Goal: Complete application form

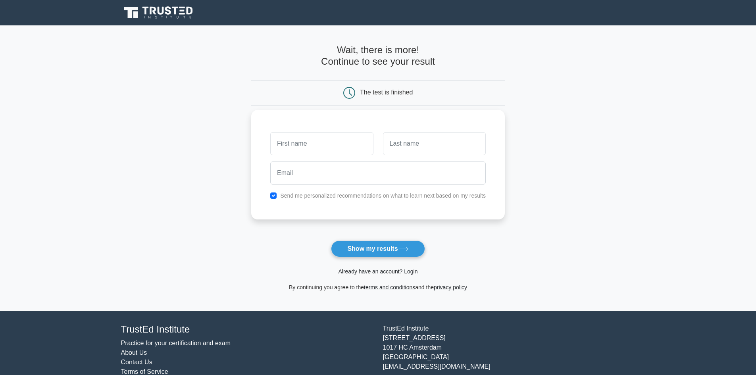
click at [334, 148] on input "text" at bounding box center [321, 143] width 103 height 23
type input "Reno"
type input "Bisschop"
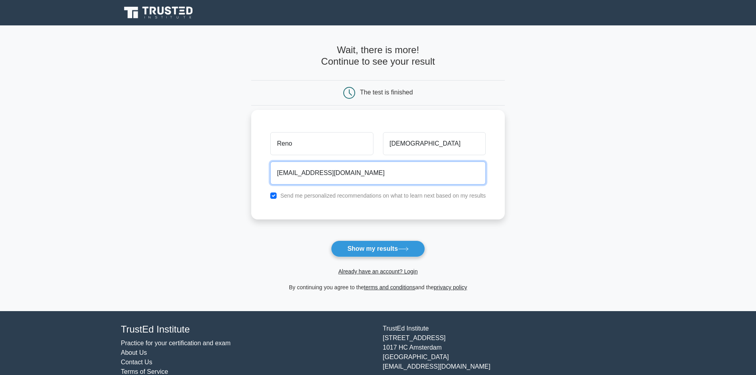
type input "reno.bisschop@icloud.com"
click at [331, 241] on button "Show my results" at bounding box center [378, 249] width 94 height 17
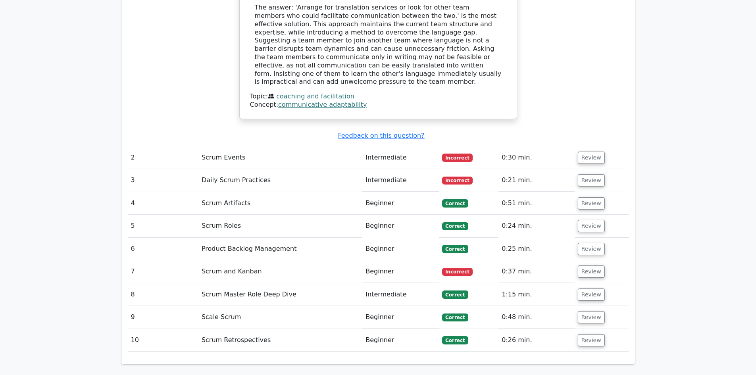
scroll to position [913, 0]
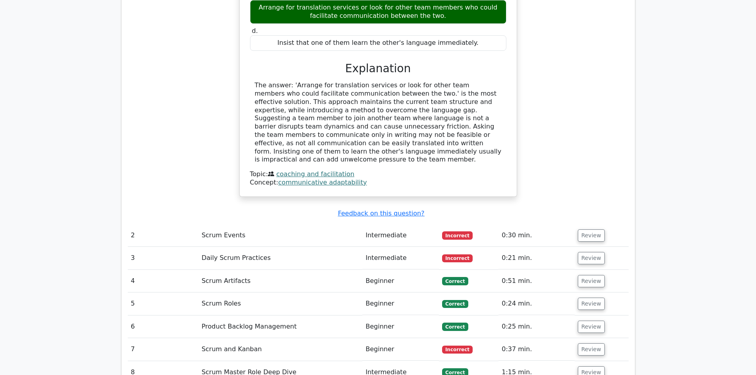
click at [388, 224] on td "Intermediate" at bounding box center [401, 235] width 77 height 23
click at [598, 229] on button "Review" at bounding box center [591, 235] width 27 height 12
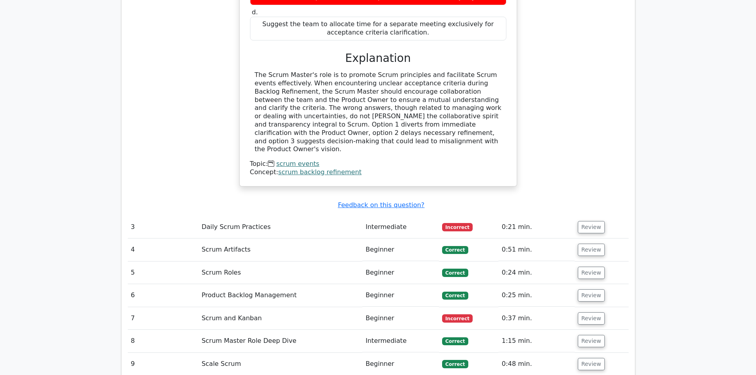
scroll to position [1310, 0]
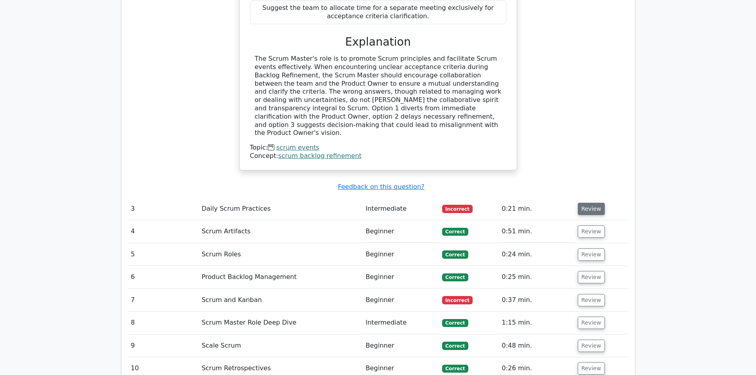
click at [597, 203] on button "Review" at bounding box center [591, 209] width 27 height 12
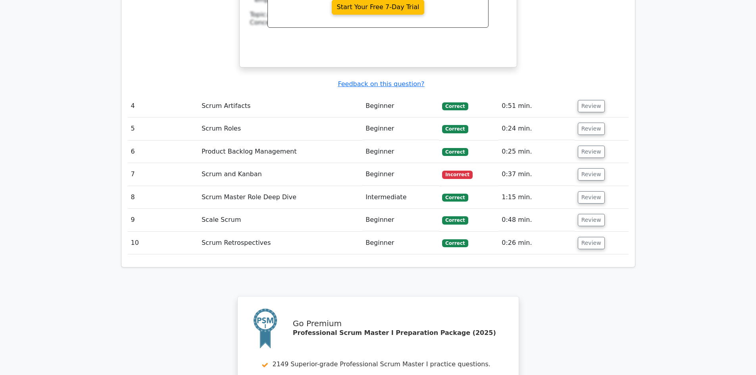
scroll to position [1747, 0]
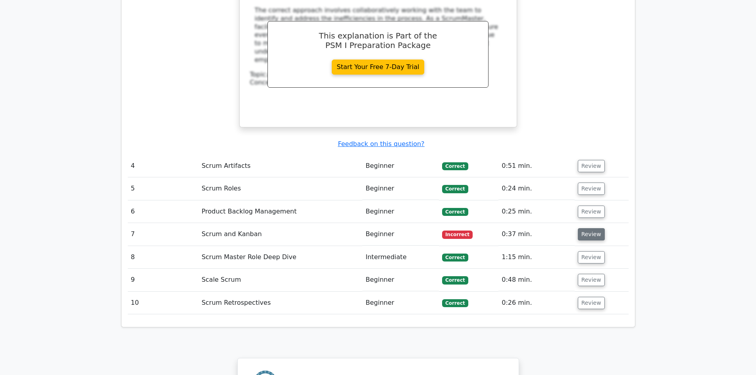
click at [586, 228] on button "Review" at bounding box center [591, 234] width 27 height 12
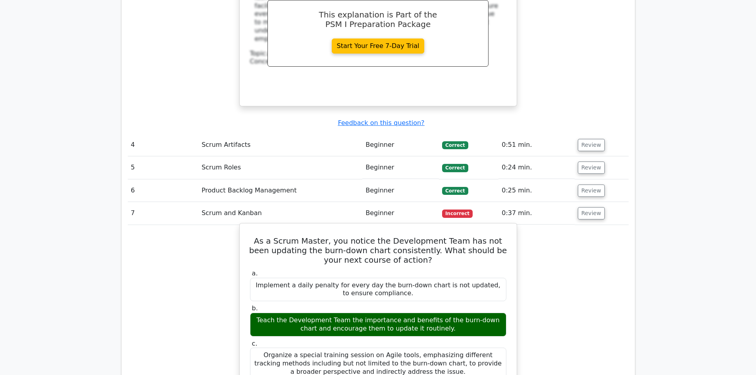
scroll to position [1787, 0]
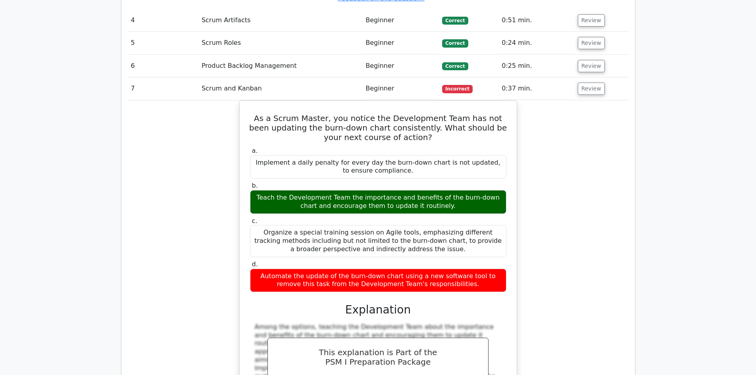
drag, startPoint x: 677, startPoint y: 254, endPoint x: 673, endPoint y: 296, distance: 42.3
